Goal: Task Accomplishment & Management: Manage account settings

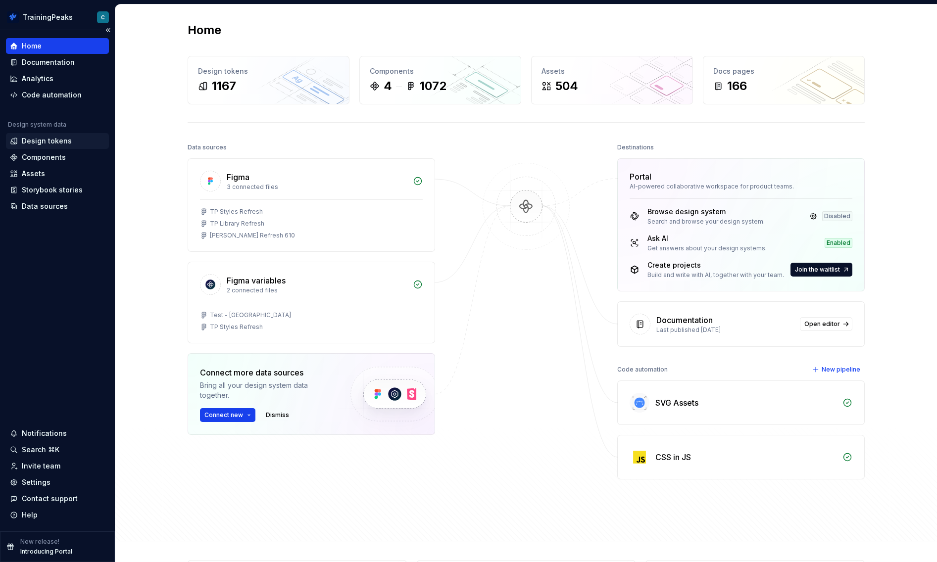
click at [58, 144] on div "Design tokens" at bounding box center [47, 141] width 50 height 10
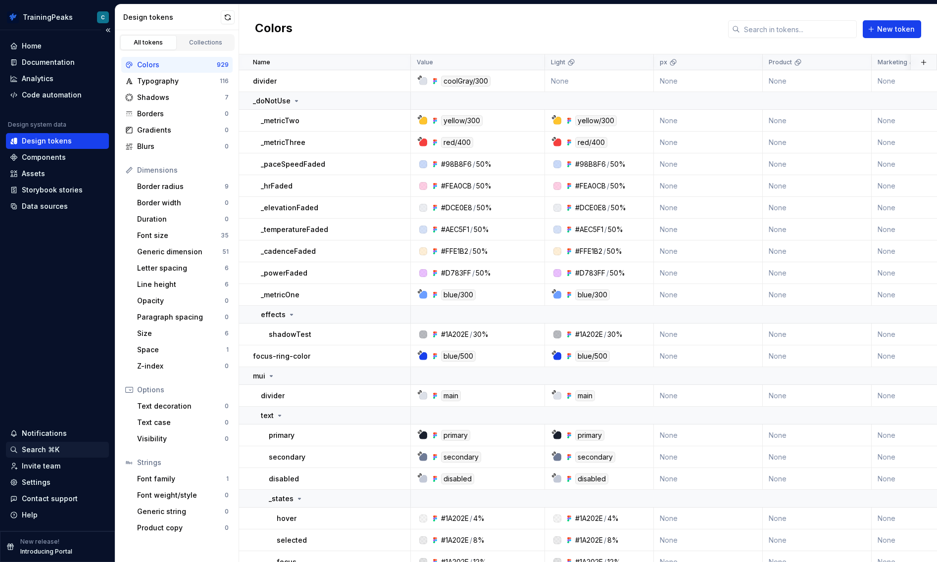
click at [54, 450] on div "Search ⌘K" at bounding box center [41, 450] width 38 height 10
click at [35, 488] on div "Settings" at bounding box center [57, 482] width 103 height 16
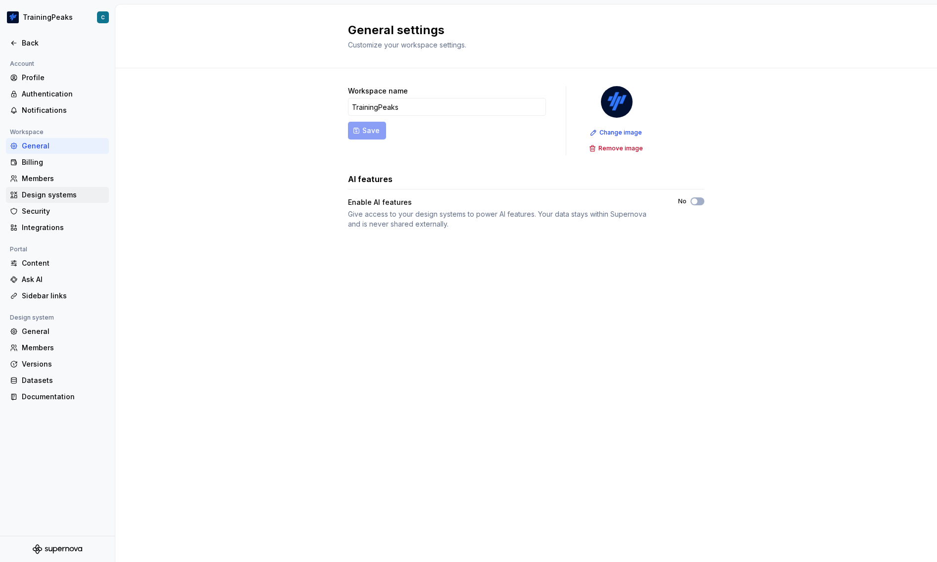
click at [65, 196] on div "Design systems" at bounding box center [63, 195] width 83 height 10
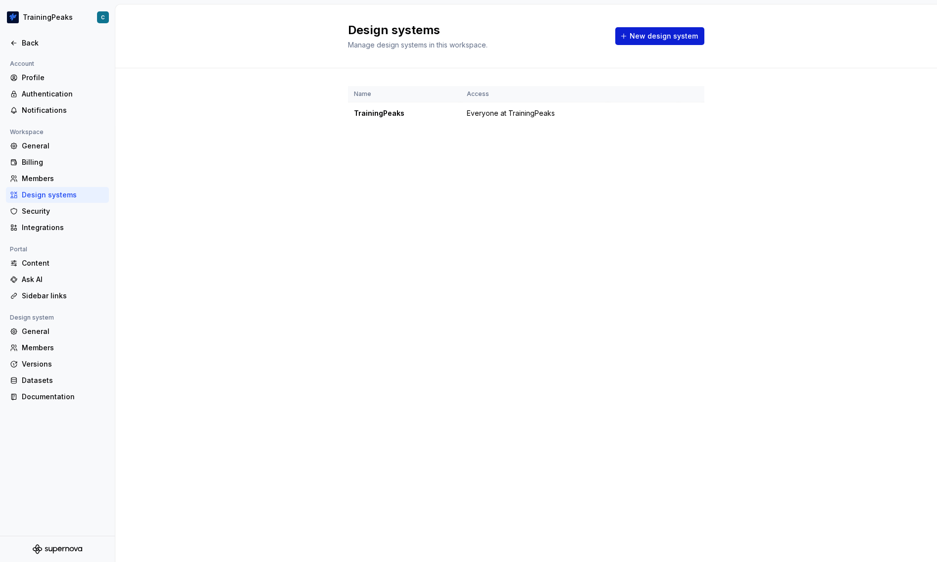
click at [673, 38] on span "New design system" at bounding box center [663, 36] width 68 height 10
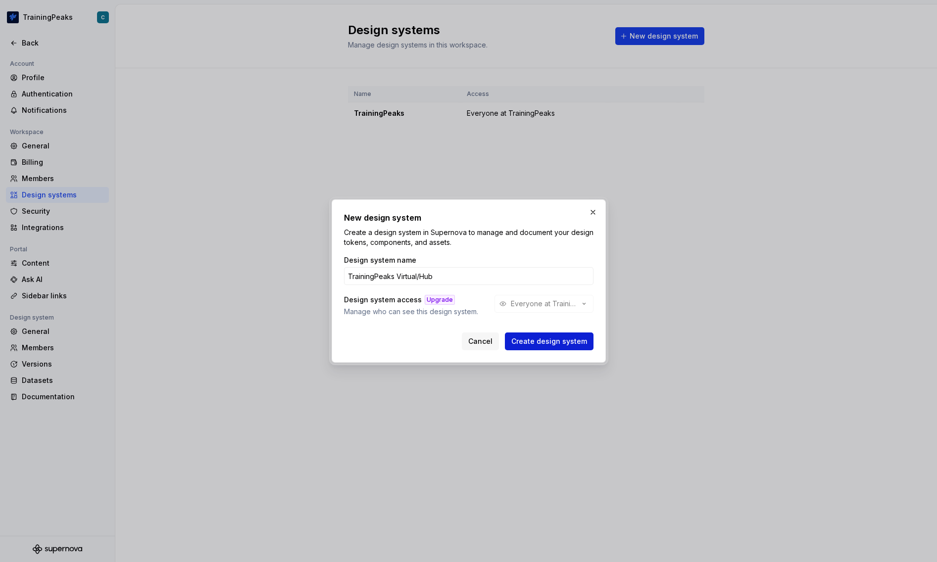
type input "TrainingPeaks Virtual/Hub"
click at [556, 341] on span "Create design system" at bounding box center [549, 341] width 76 height 10
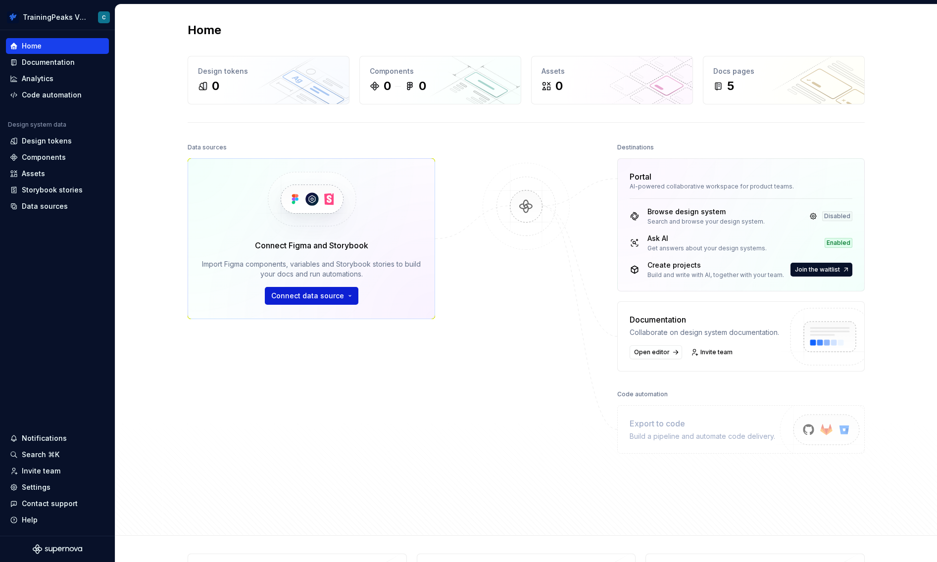
click at [312, 295] on span "Connect data source" at bounding box center [307, 296] width 73 height 10
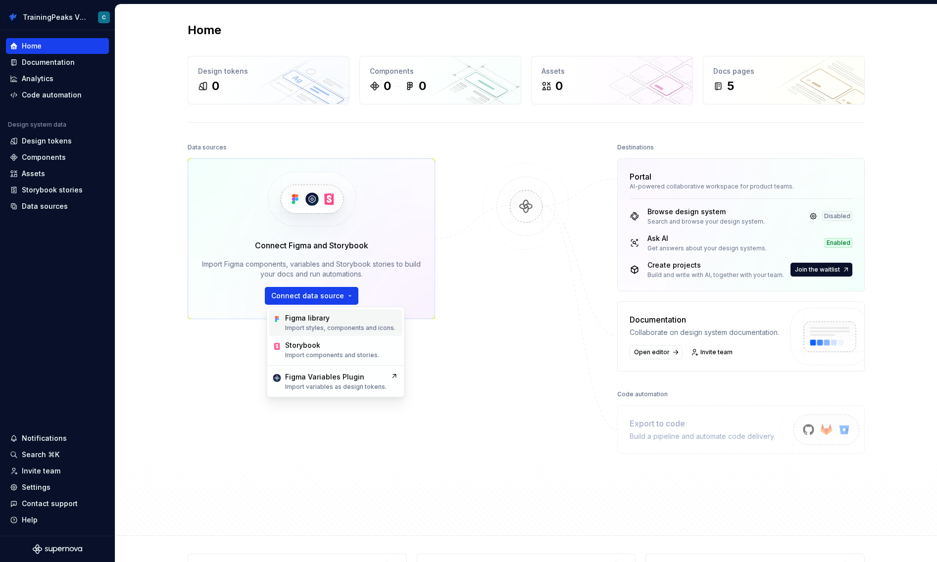
click at [313, 322] on div "Figma library" at bounding box center [307, 318] width 45 height 10
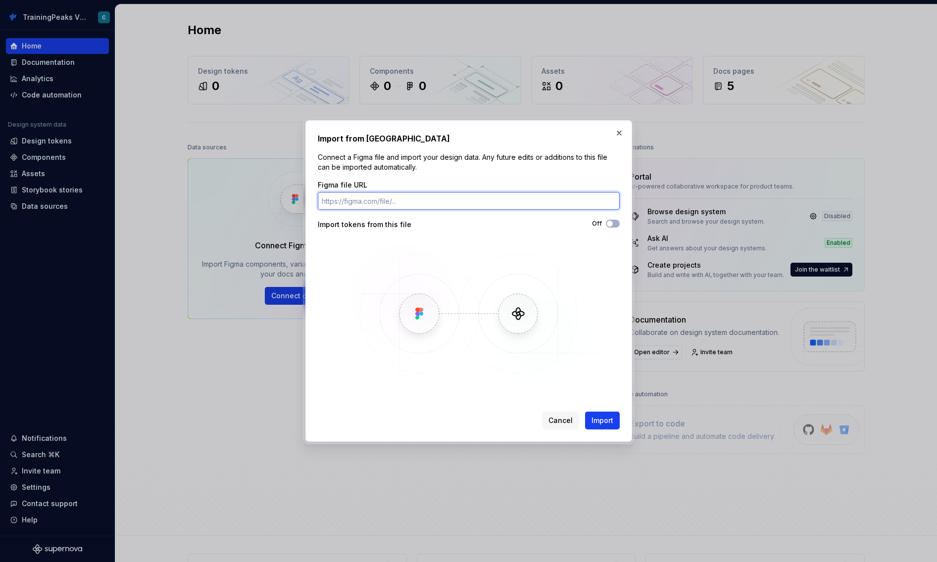
paste input "[URL][DOMAIN_NAME]"
type input "[URL][DOMAIN_NAME]"
click at [604, 420] on span "Import" at bounding box center [602, 421] width 22 height 10
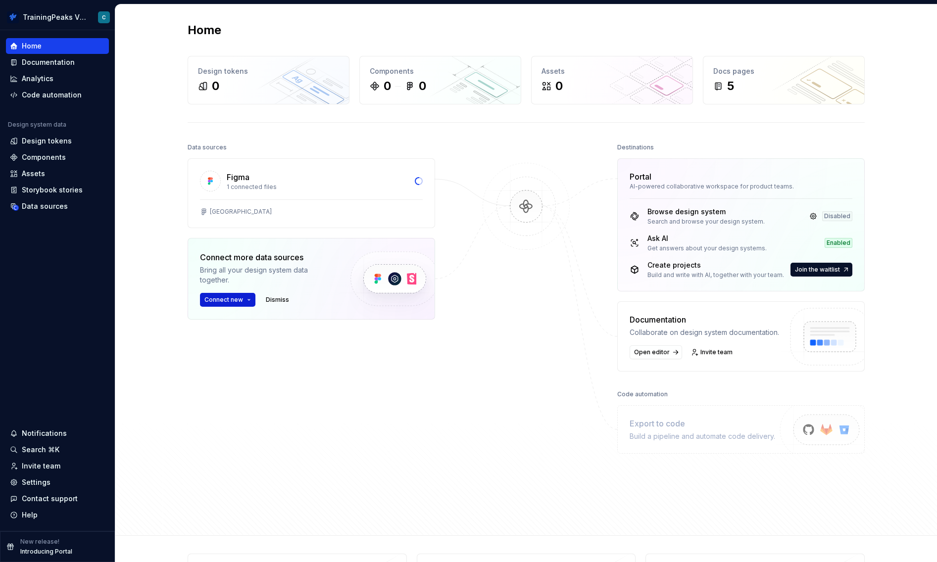
click at [244, 299] on button "Connect new" at bounding box center [227, 300] width 55 height 14
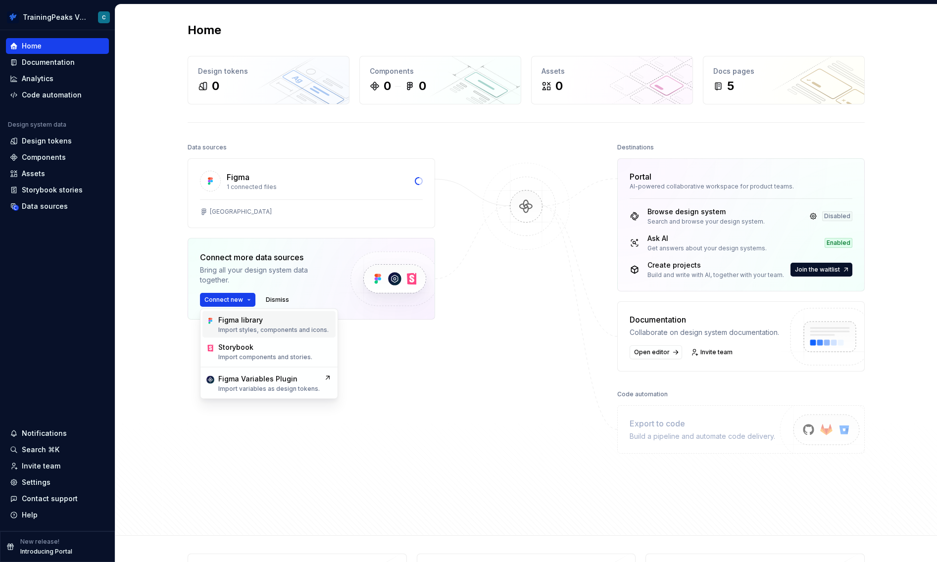
click at [230, 325] on div "Figma library Import styles, components and icons." at bounding box center [273, 324] width 110 height 19
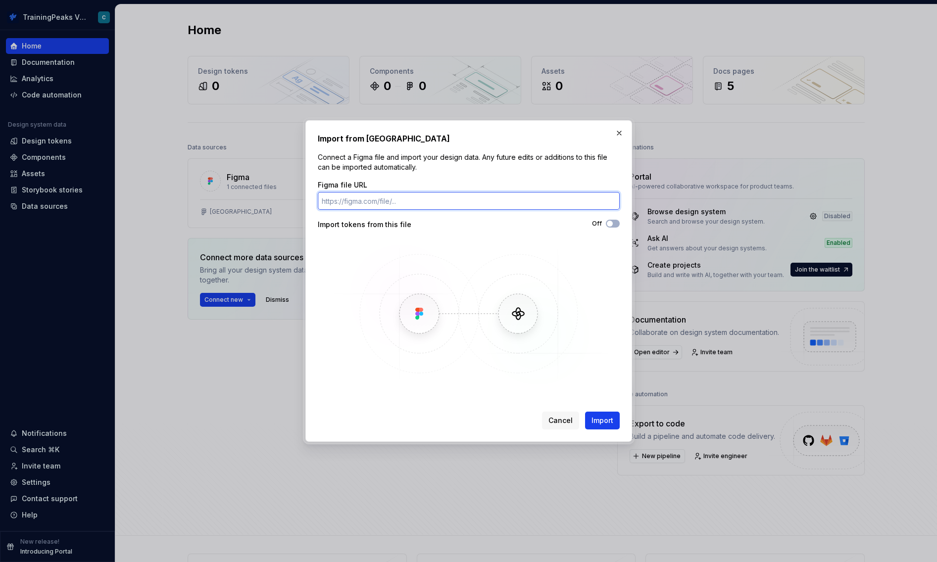
paste input "[URL][DOMAIN_NAME]"
type input "[URL][DOMAIN_NAME]"
click at [605, 420] on span "Import" at bounding box center [602, 421] width 22 height 10
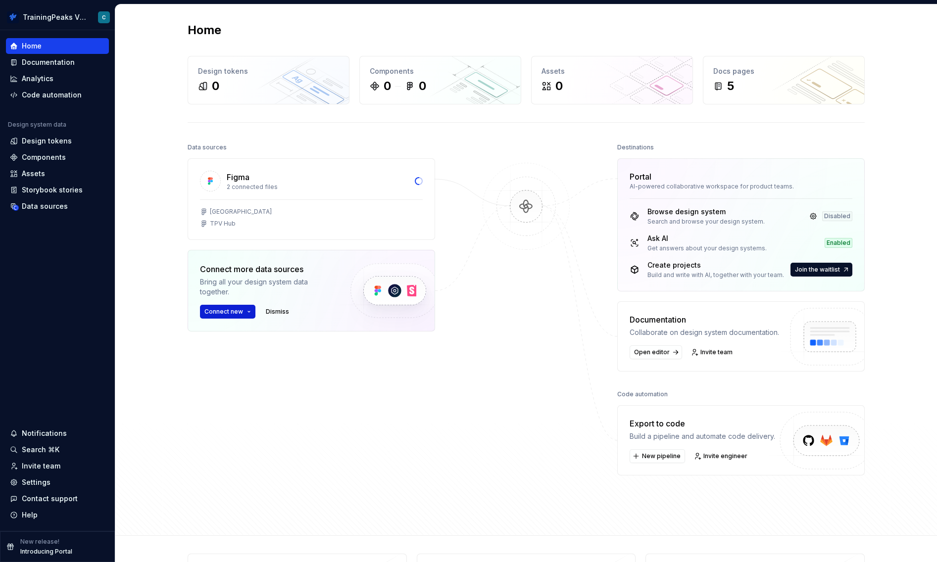
click at [238, 316] on button "Connect new" at bounding box center [227, 312] width 55 height 14
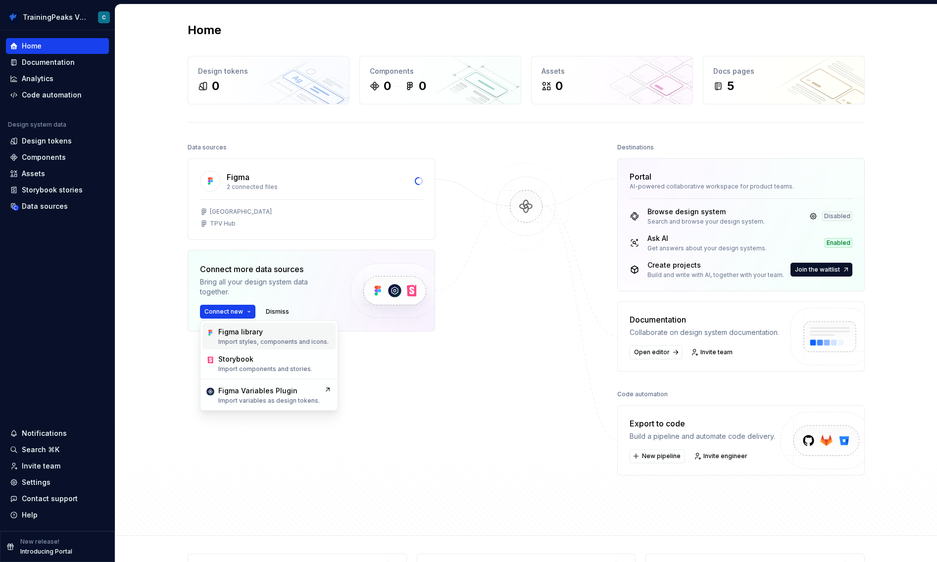
click at [260, 337] on div "Figma library Import styles, components and icons." at bounding box center [273, 336] width 110 height 19
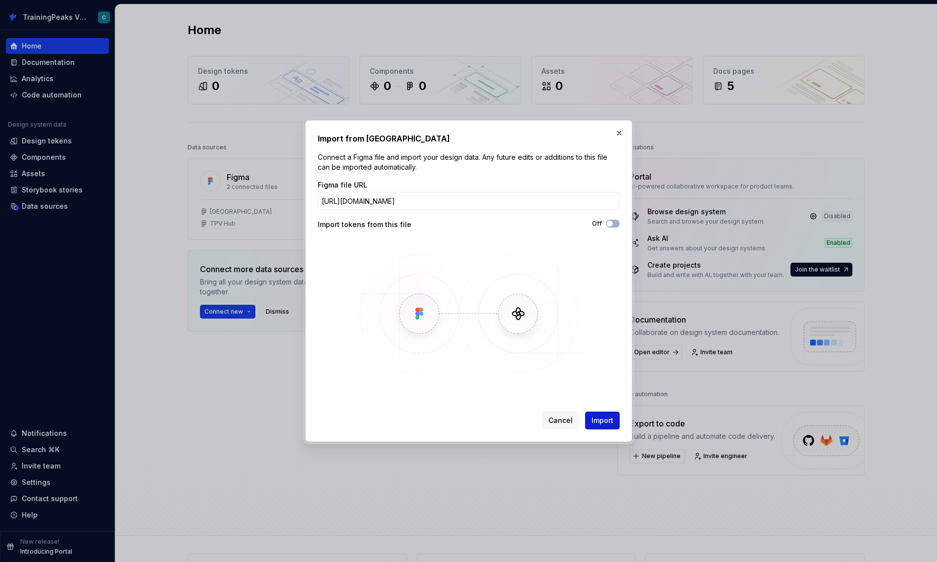
type input "[URL][DOMAIN_NAME]"
click at [606, 421] on span "Import" at bounding box center [602, 421] width 22 height 10
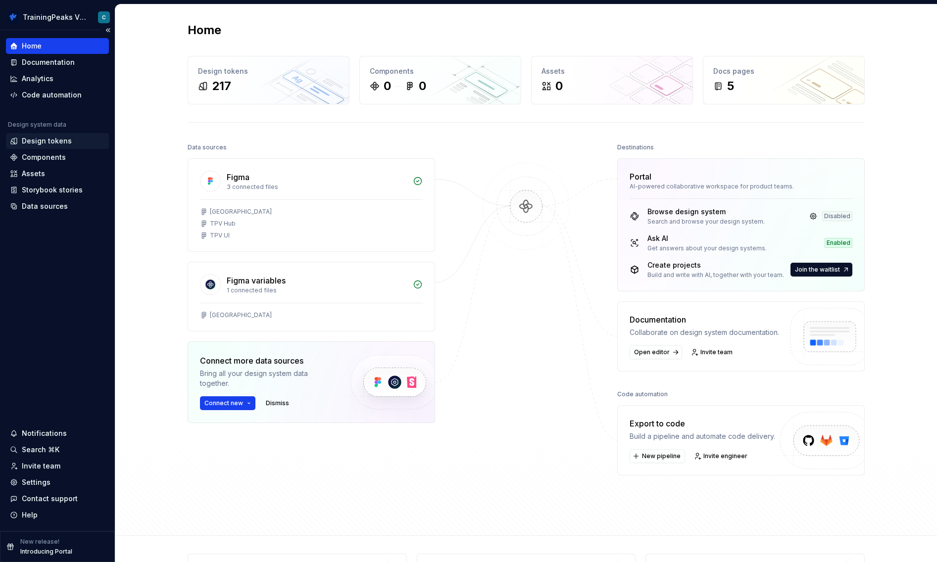
click at [50, 137] on div "Design tokens" at bounding box center [47, 141] width 50 height 10
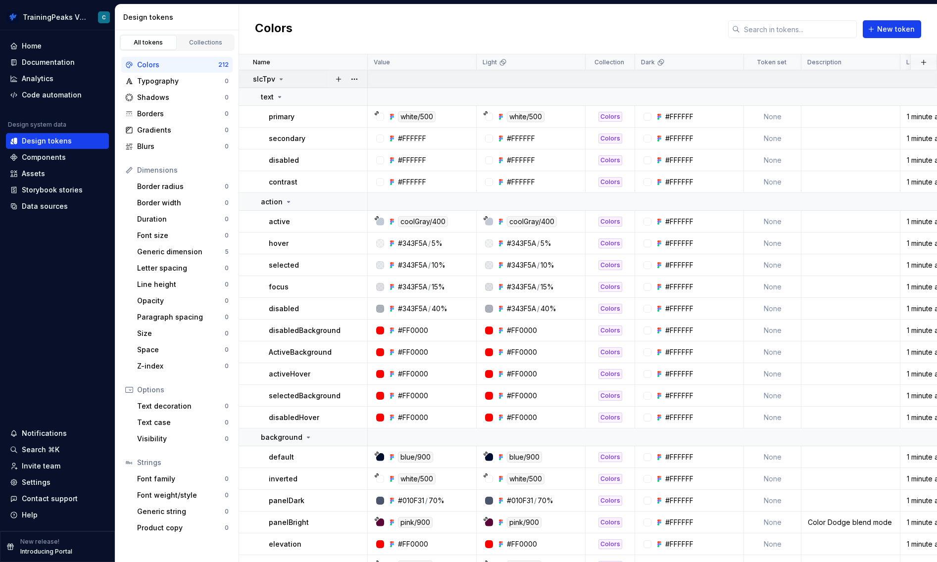
click at [280, 79] on icon at bounding box center [281, 79] width 2 height 1
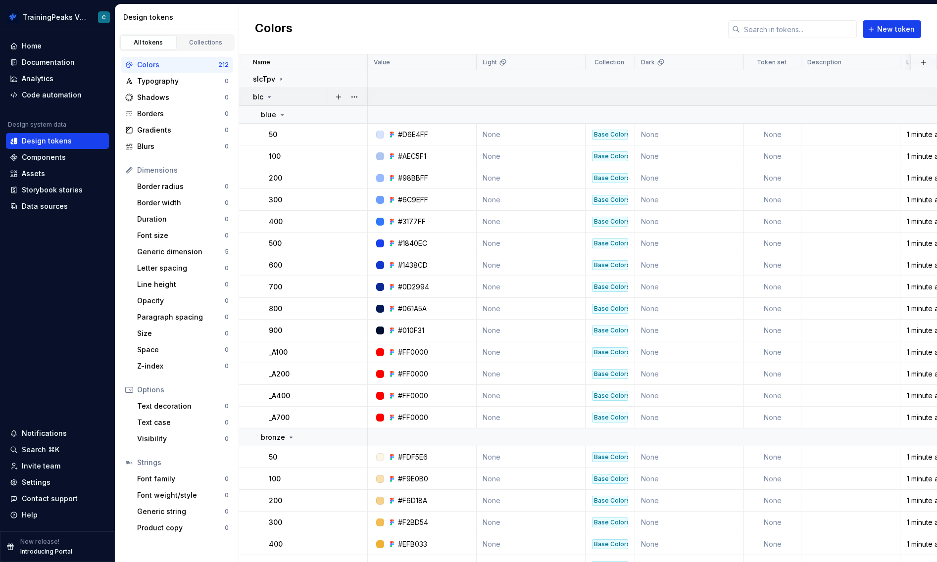
click at [271, 94] on icon at bounding box center [269, 97] width 8 height 8
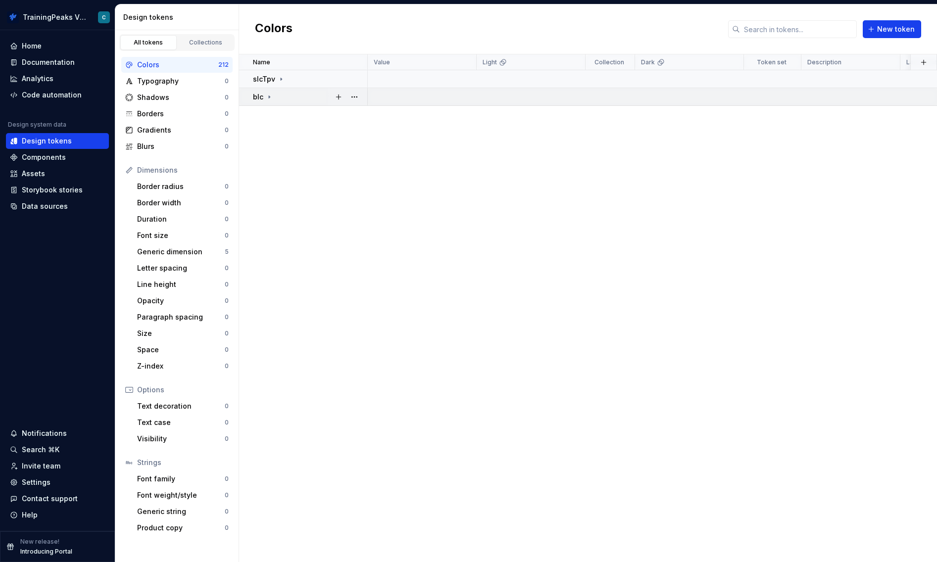
click at [270, 96] on icon at bounding box center [269, 97] width 8 height 8
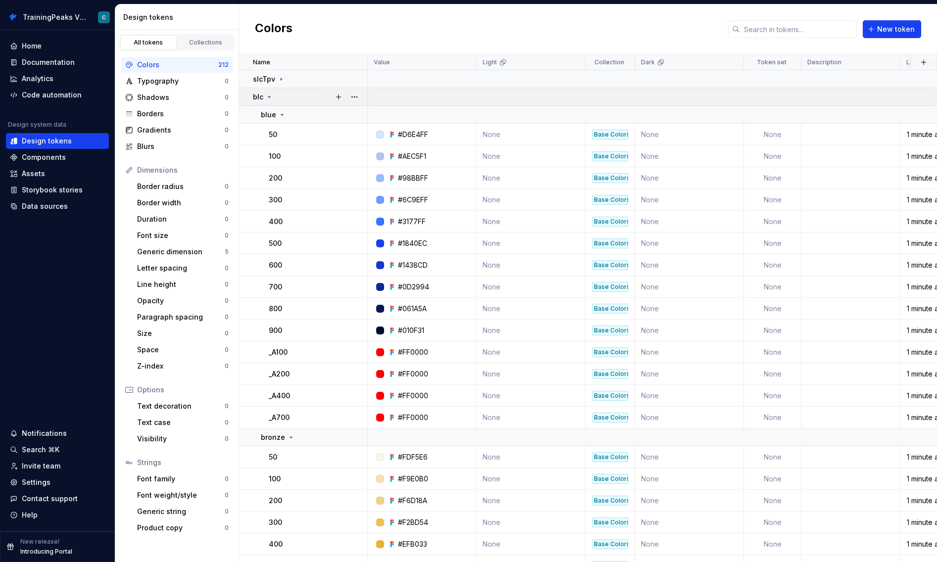
click at [268, 95] on icon at bounding box center [269, 97] width 8 height 8
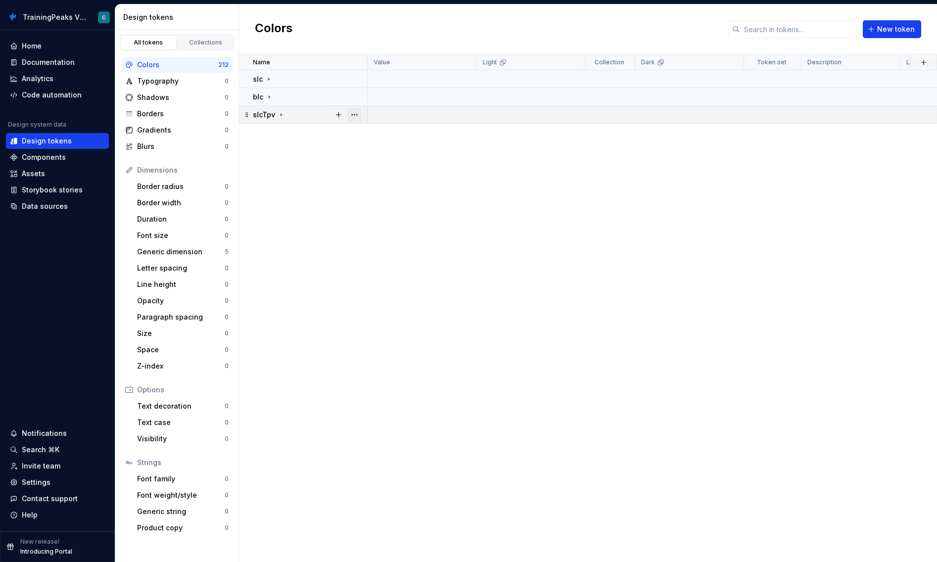
click at [354, 113] on button "button" at bounding box center [354, 115] width 14 height 14
click at [373, 233] on div "Delete group" at bounding box center [392, 227] width 84 height 16
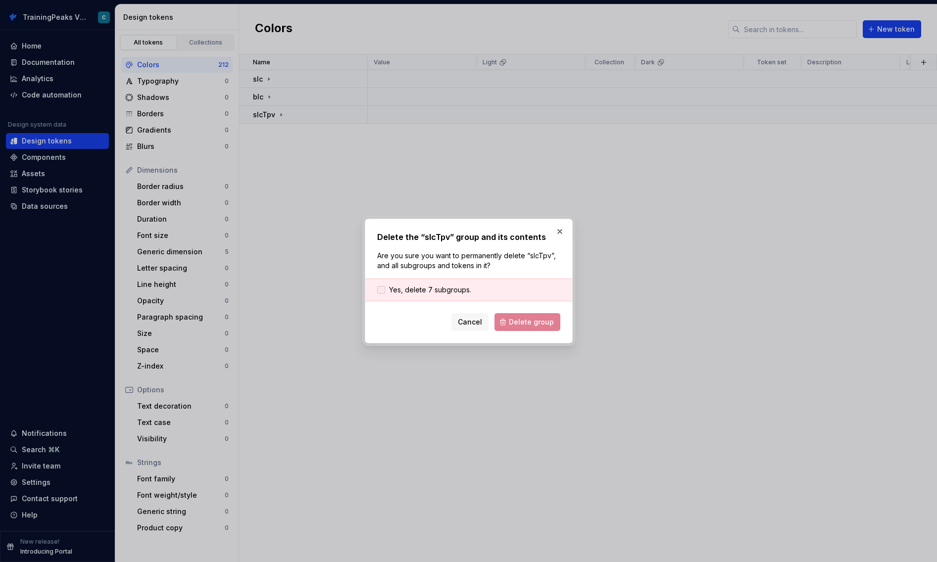
click at [442, 288] on span "Yes, delete 7 subgroups." at bounding box center [430, 290] width 82 height 10
click at [531, 325] on span "Delete group" at bounding box center [531, 322] width 45 height 10
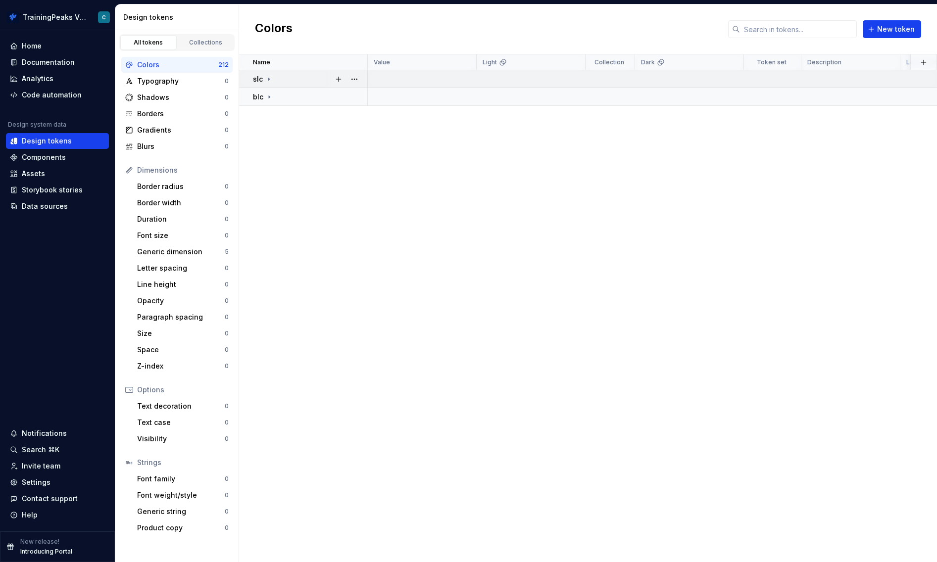
click at [268, 78] on icon at bounding box center [268, 79] width 1 height 2
click at [268, 79] on icon at bounding box center [269, 79] width 2 height 1
click at [268, 78] on icon at bounding box center [268, 79] width 1 height 2
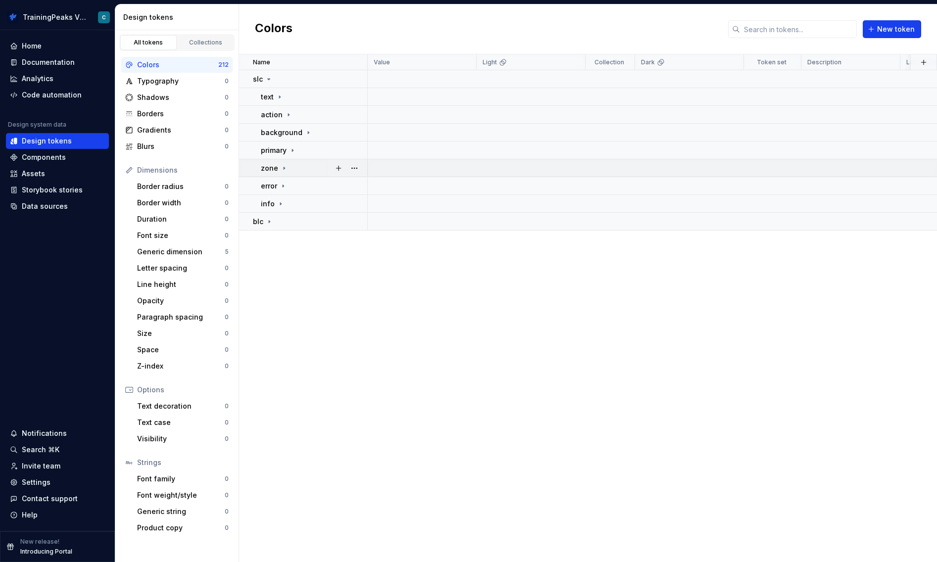
click at [285, 168] on icon at bounding box center [284, 168] width 8 height 8
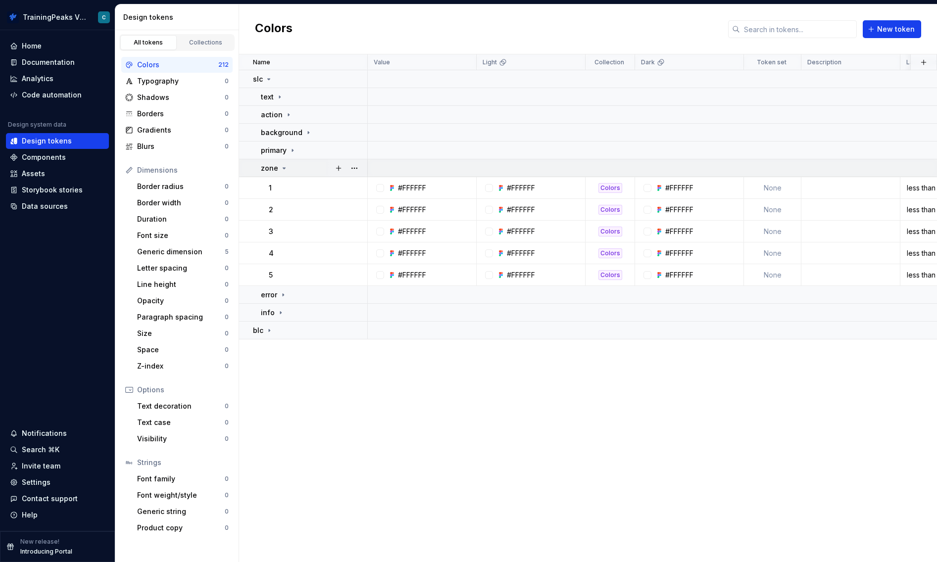
click at [285, 168] on icon at bounding box center [284, 168] width 8 height 8
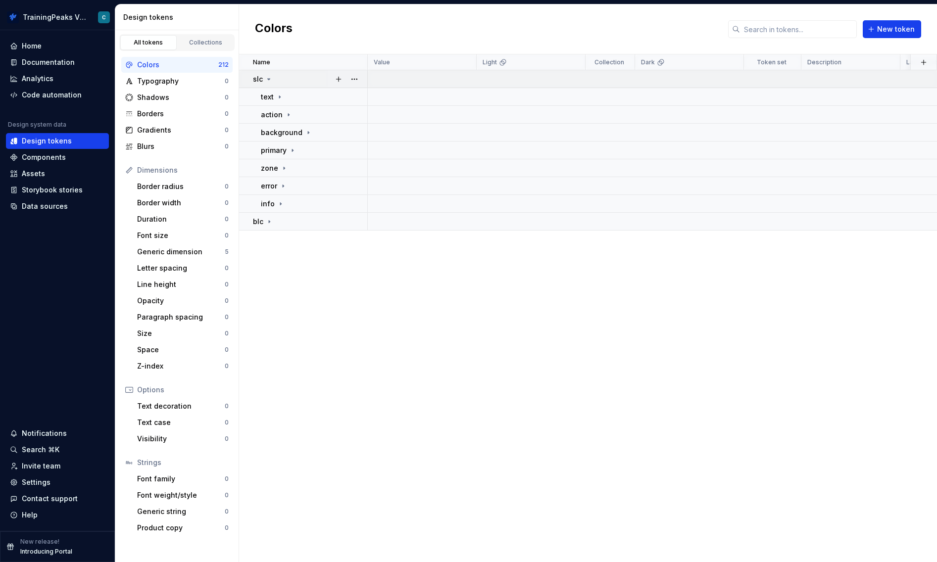
click at [270, 80] on icon at bounding box center [269, 79] width 8 height 8
